Goal: Task Accomplishment & Management: Complete application form

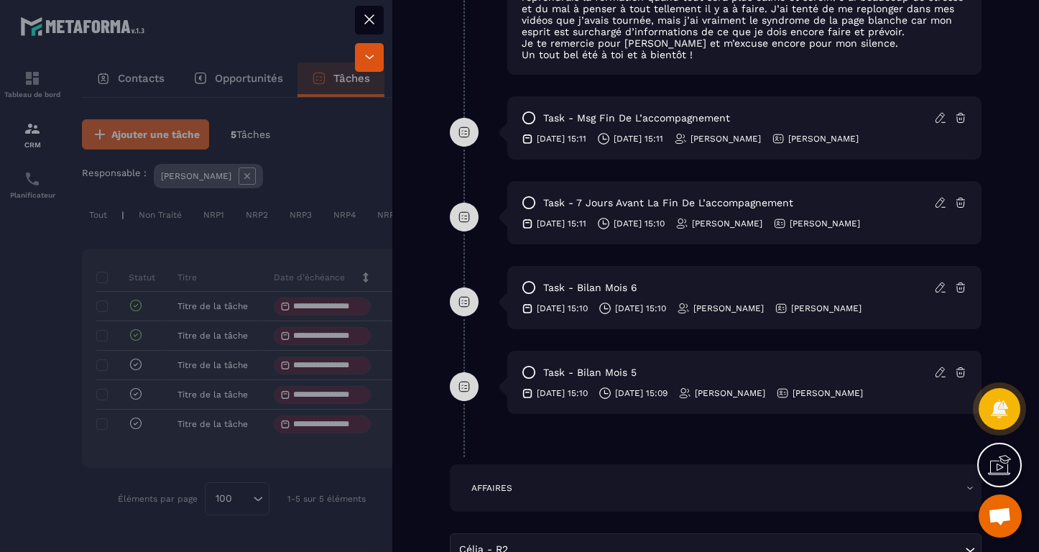
scroll to position [976, 0]
click at [937, 292] on icon at bounding box center [940, 285] width 13 height 13
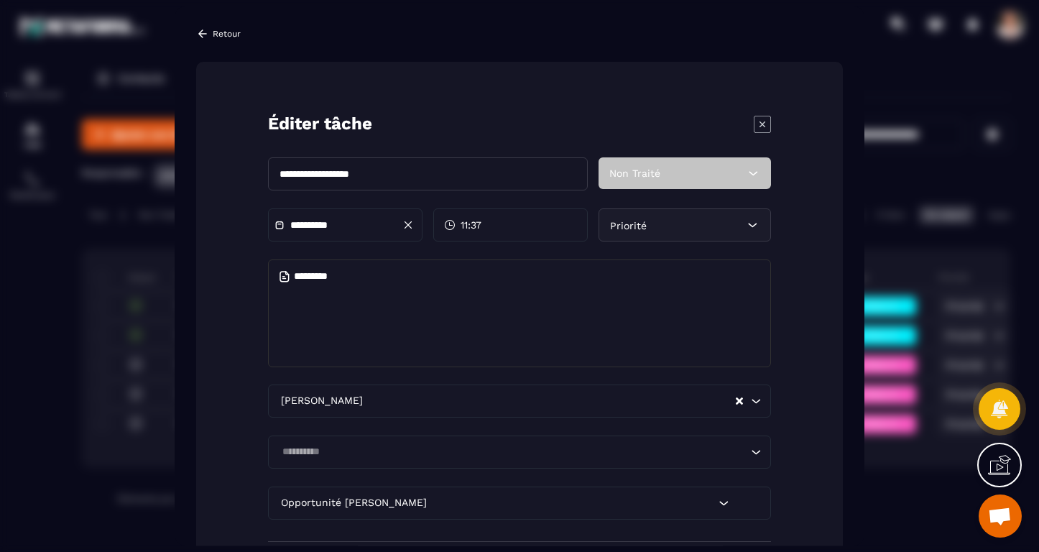
click at [764, 121] on icon "Modal window" at bounding box center [761, 124] width 17 height 17
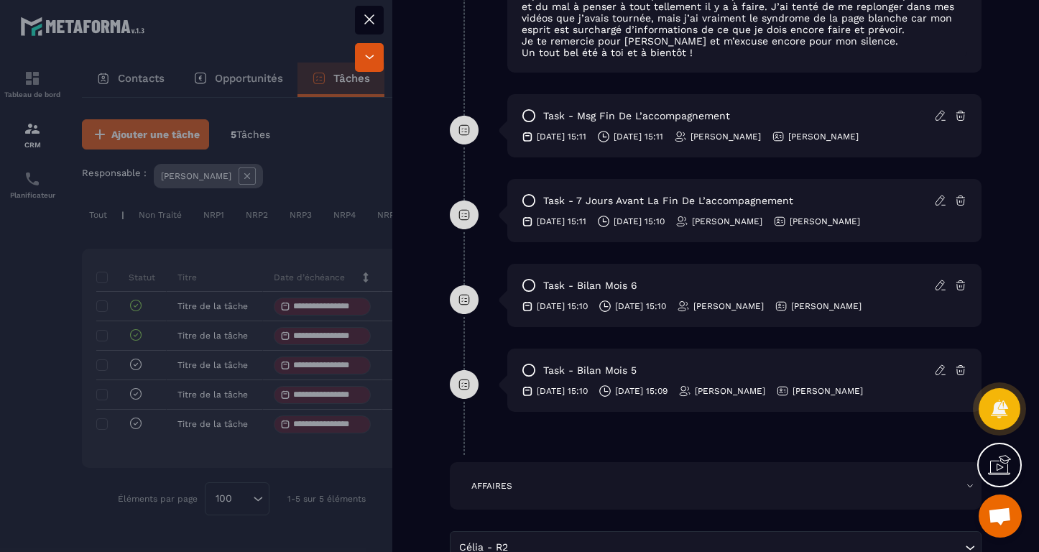
click at [642, 312] on p "[DATE] 15:10" at bounding box center [640, 305] width 51 height 11
click at [935, 292] on icon at bounding box center [940, 285] width 13 height 13
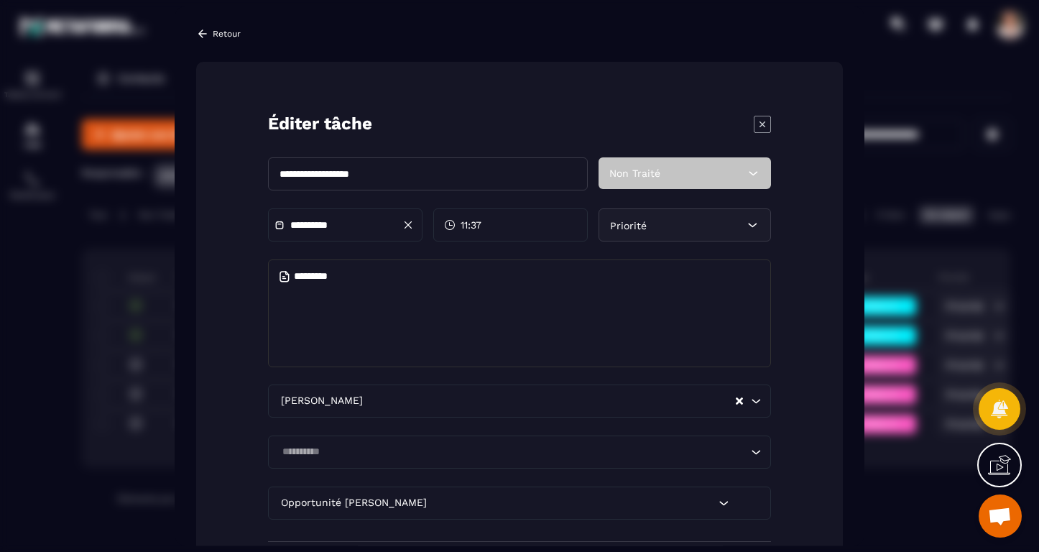
click at [314, 226] on input "**********" at bounding box center [340, 225] width 101 height 11
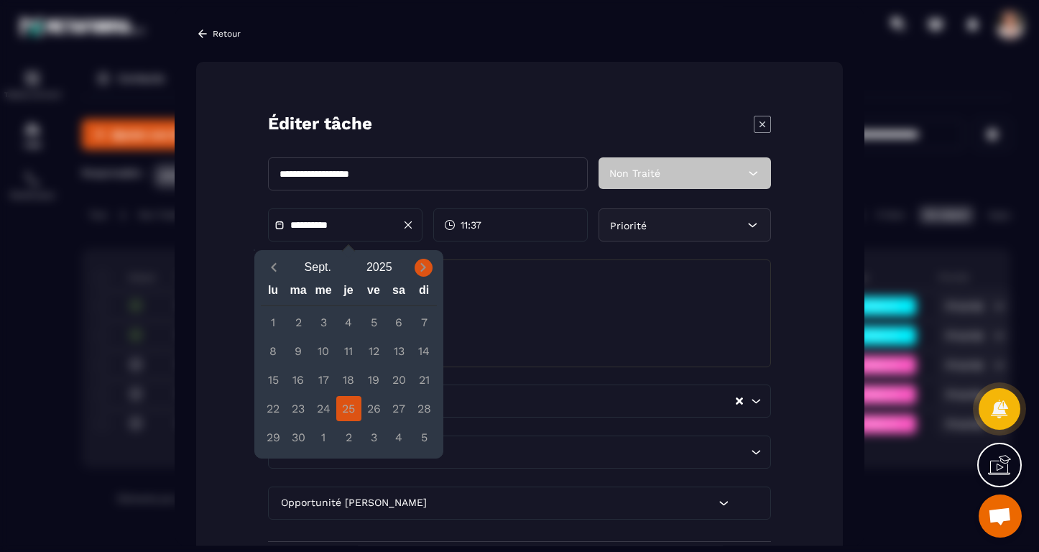
click at [423, 264] on icon "Next month" at bounding box center [423, 267] width 5 height 9
click at [377, 315] on div "3" at bounding box center [373, 322] width 25 height 25
type input "**********"
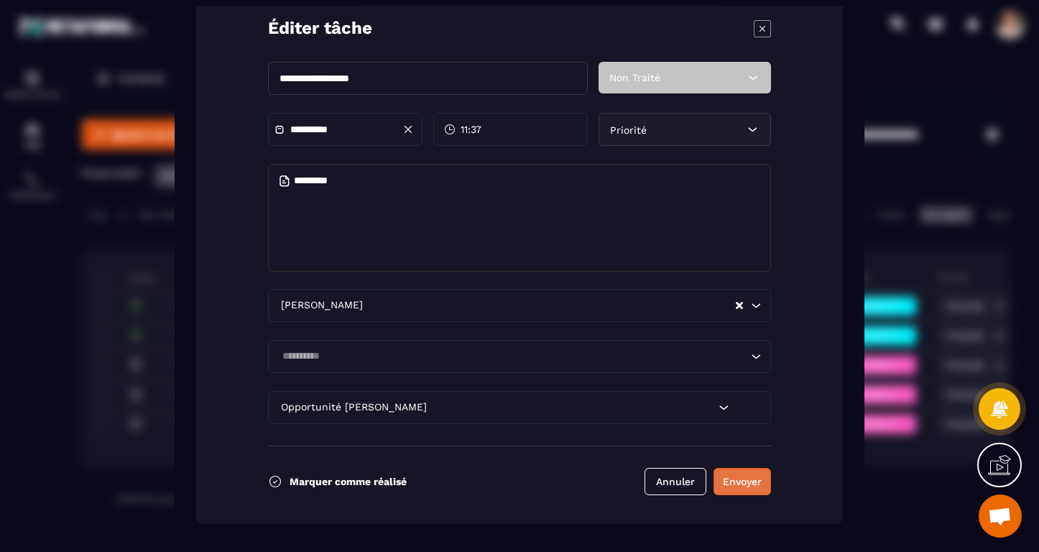
click at [738, 487] on button "Envoyer" at bounding box center [741, 481] width 57 height 27
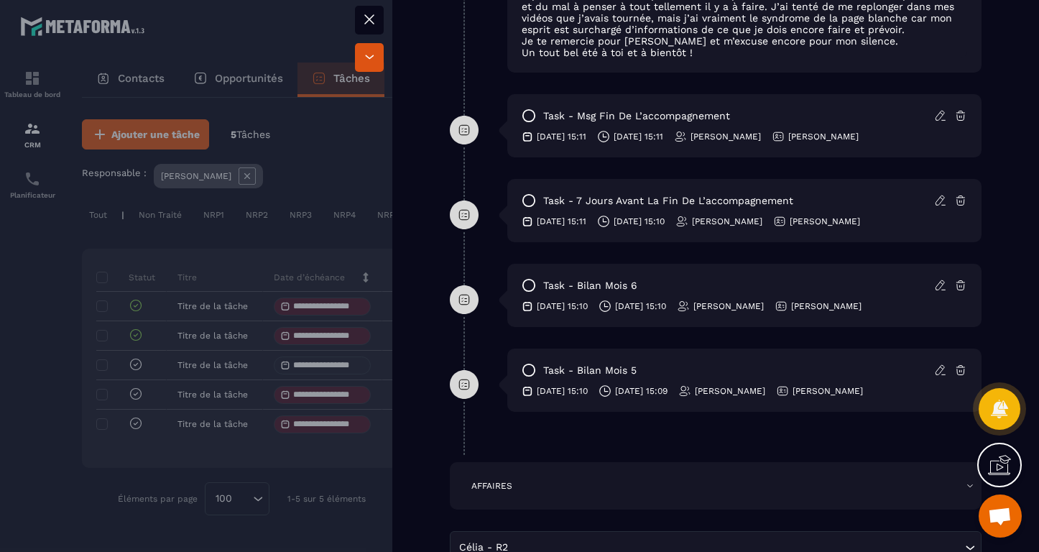
click at [527, 377] on icon at bounding box center [528, 370] width 14 height 14
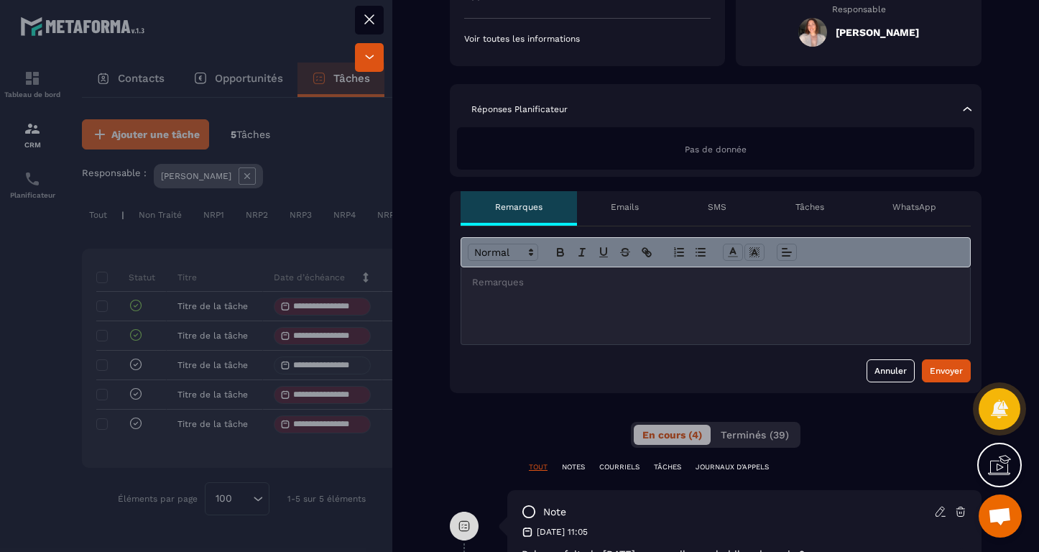
scroll to position [289, 0]
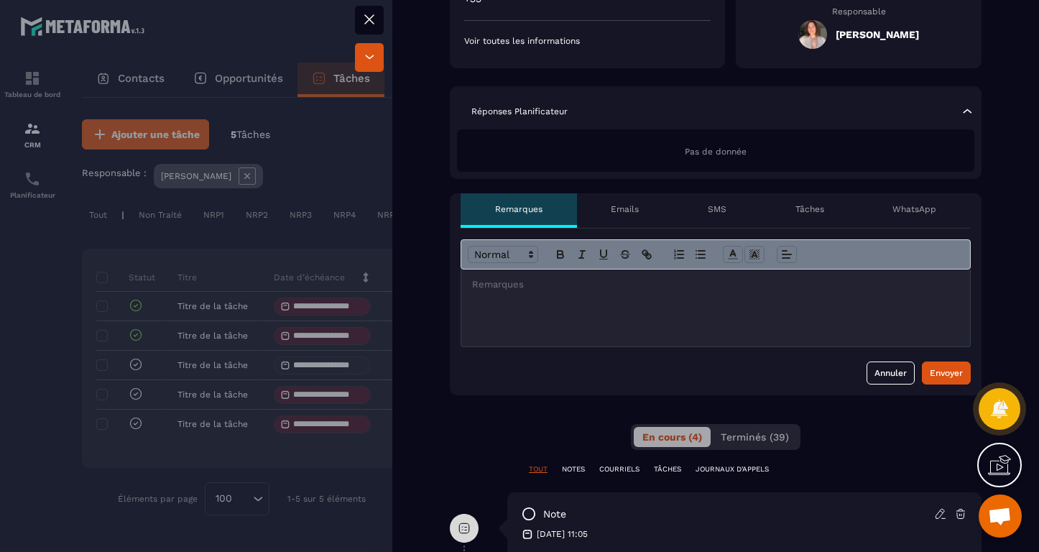
click at [525, 299] on div at bounding box center [715, 307] width 509 height 77
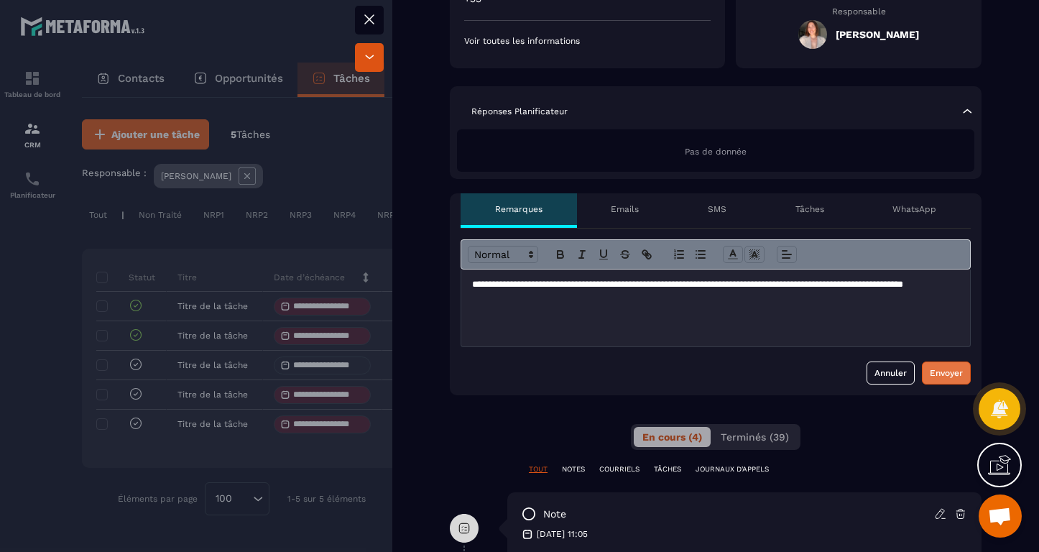
click at [945, 380] on button "Envoyer" at bounding box center [946, 372] width 49 height 23
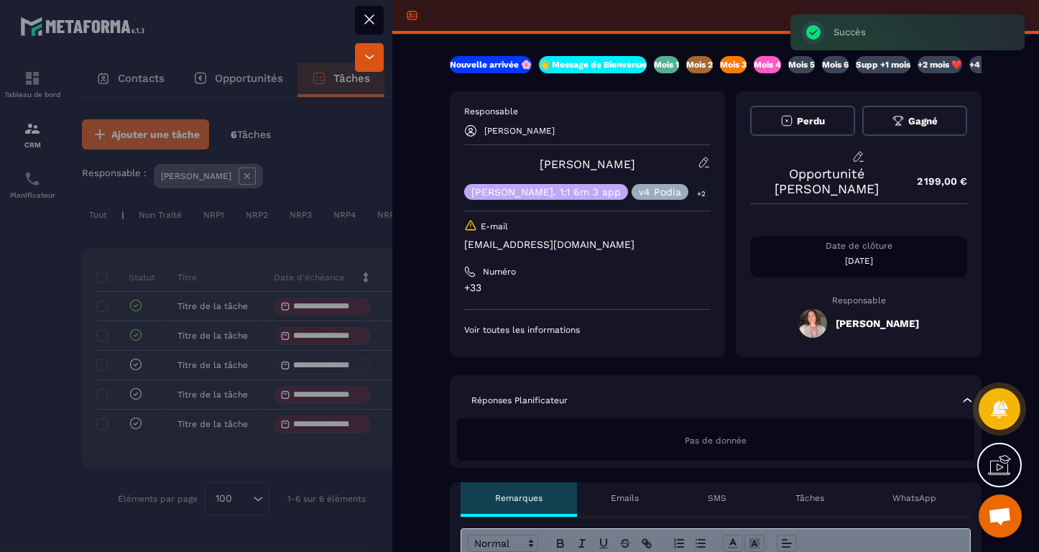
scroll to position [0, 0]
click at [810, 65] on p "Mois 5" at bounding box center [801, 64] width 27 height 11
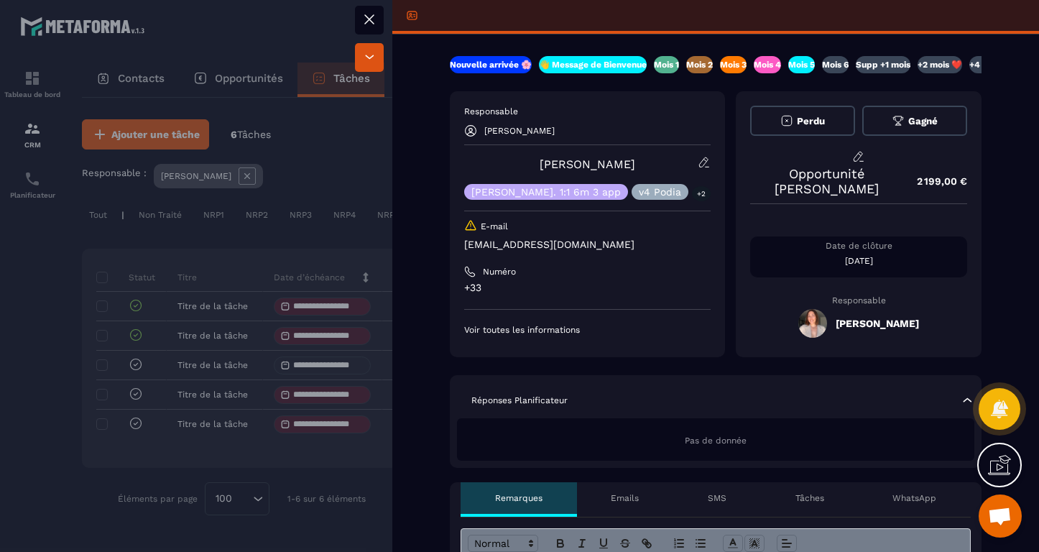
click at [368, 19] on icon at bounding box center [369, 19] width 9 height 9
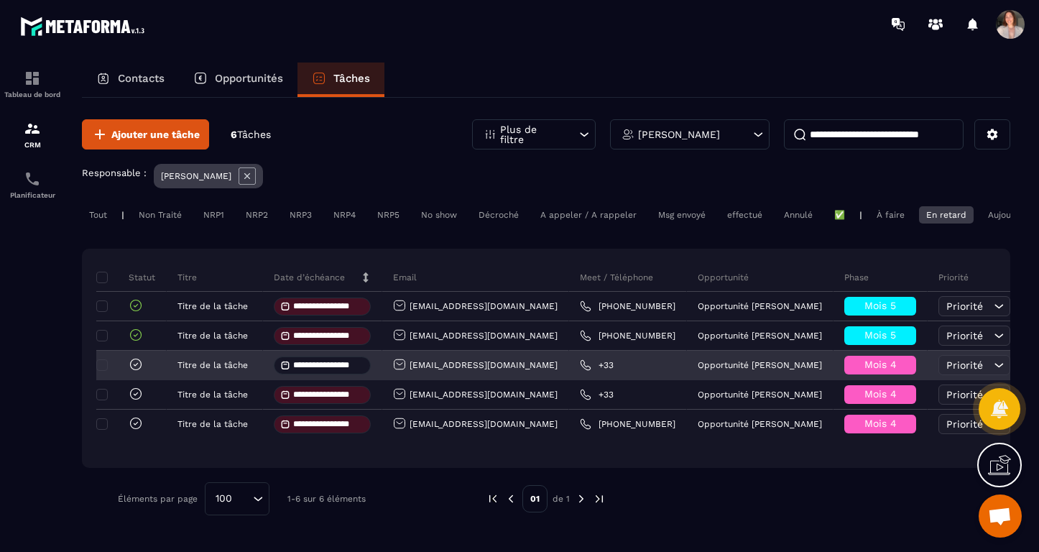
click at [143, 371] on div at bounding box center [131, 365] width 70 height 29
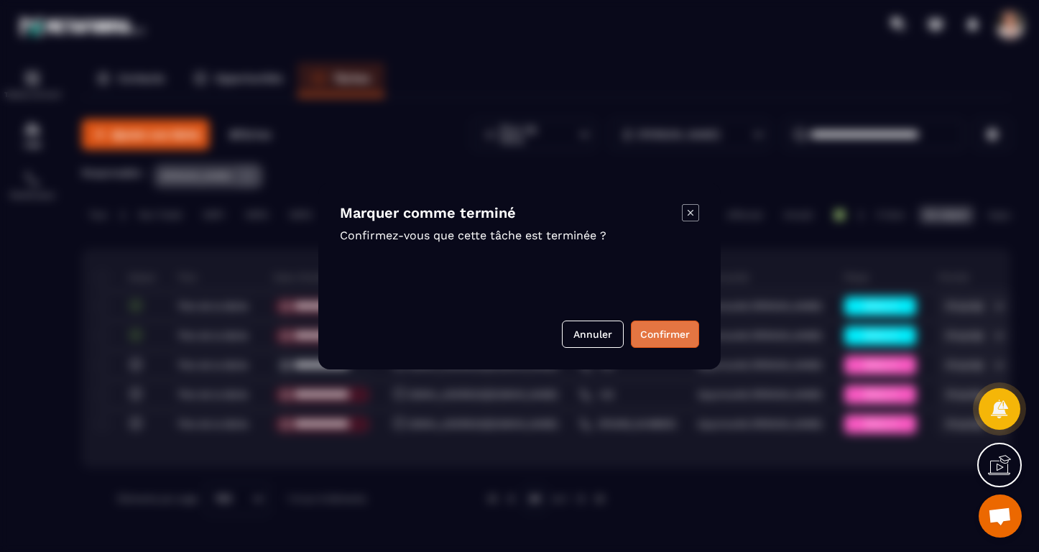
click at [653, 338] on button "Confirmer" at bounding box center [665, 333] width 68 height 27
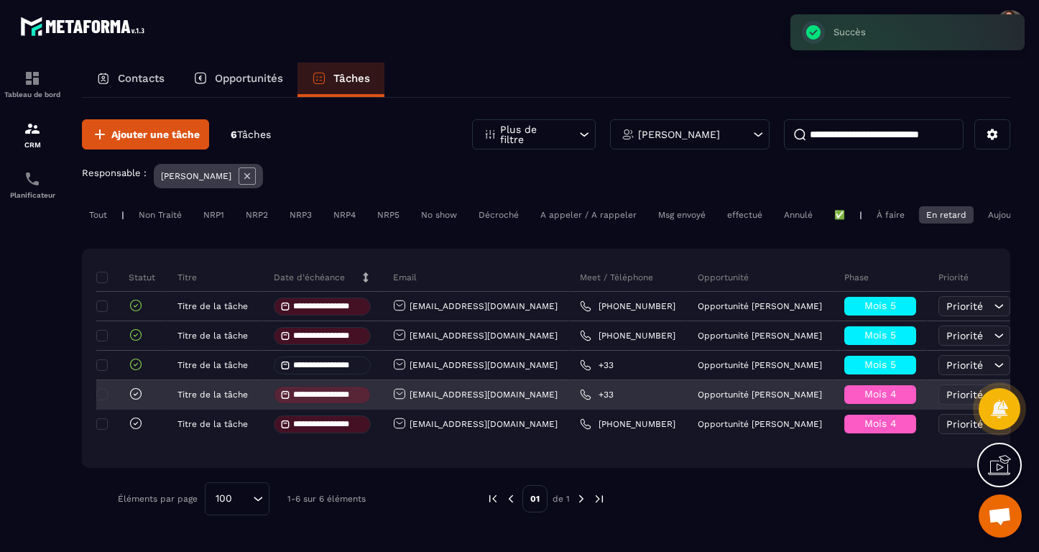
click at [429, 399] on div "[EMAIL_ADDRESS][DOMAIN_NAME]" at bounding box center [475, 394] width 164 height 15
